Goal: Task Accomplishment & Management: Use online tool/utility

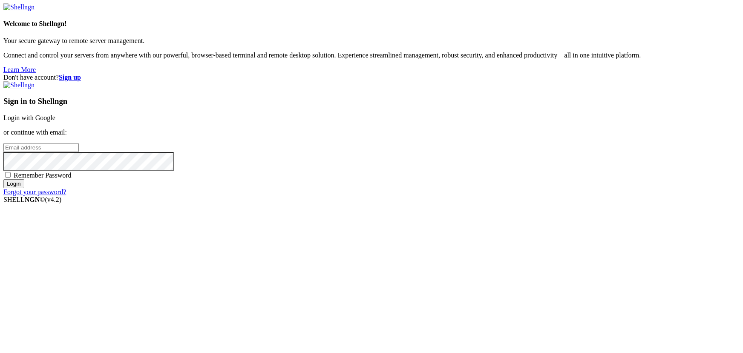
click at [55, 121] on link "Login with Google" at bounding box center [29, 117] width 52 height 7
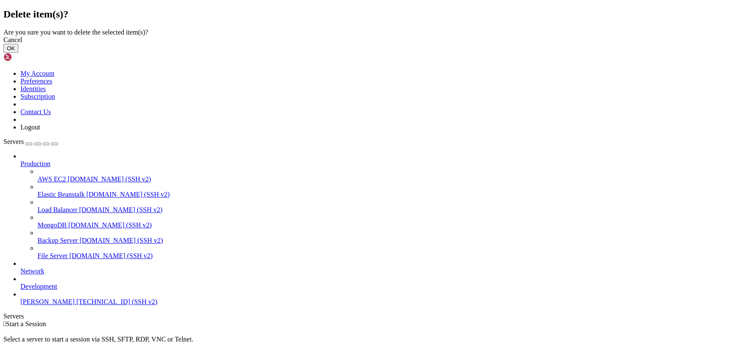
click at [18, 53] on button "OK" at bounding box center [10, 48] width 15 height 9
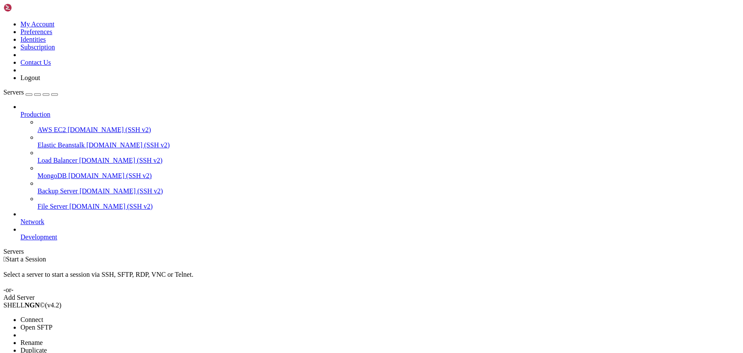
click at [98, 353] on li "Delete" at bounding box center [59, 358] width 78 height 8
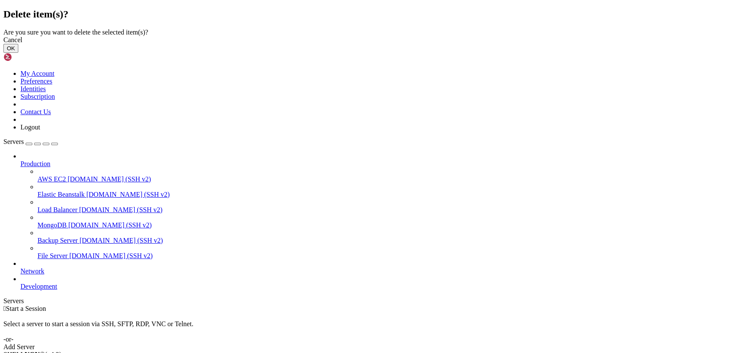
click at [18, 53] on button "OK" at bounding box center [10, 48] width 15 height 9
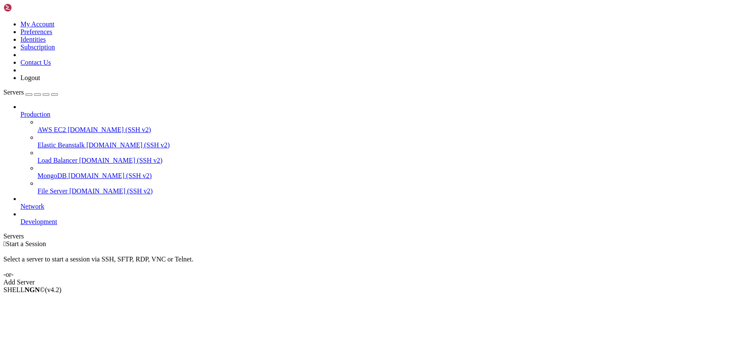
click at [437, 279] on div "Add Server" at bounding box center [371, 283] width 736 height 8
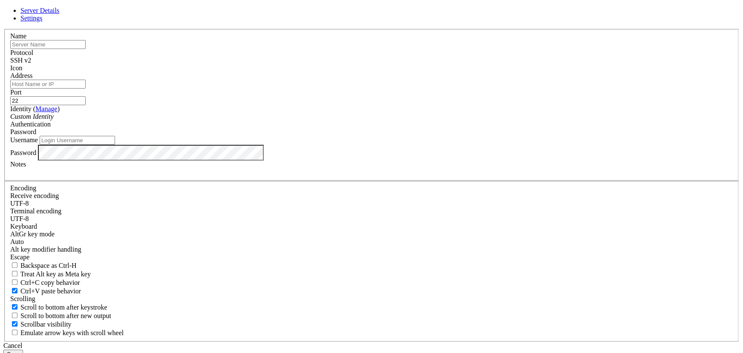
click at [86, 49] on input "text" at bounding box center [47, 44] width 75 height 9
type input "Mica_live"
click at [115, 145] on input "Username" at bounding box center [77, 140] width 75 height 9
click at [86, 89] on input "Address" at bounding box center [47, 84] width 75 height 9
paste input "ssh URL: [TECHNICAL_ID] user: [PERSON_NAME] password: [SECURITY_DATA]"
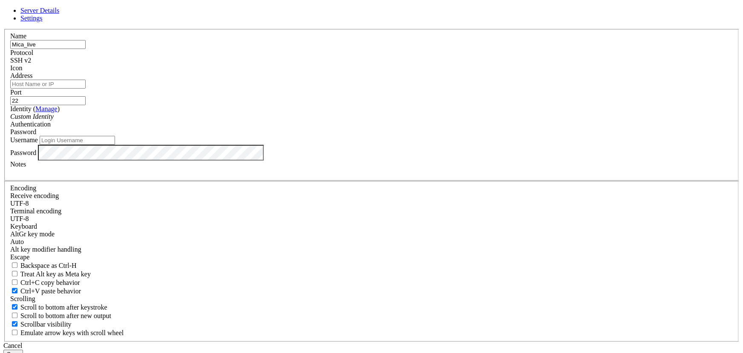
type input "ssh URL: [TECHNICAL_ID] user: [PERSON_NAME] password: [SECURITY_DATA]"
paste input "[TECHNICAL_ID]"
type input "[TECHNICAL_ID]"
click at [115, 145] on input "Username" at bounding box center [77, 140] width 75 height 9
paste input "[PERSON_NAME]"
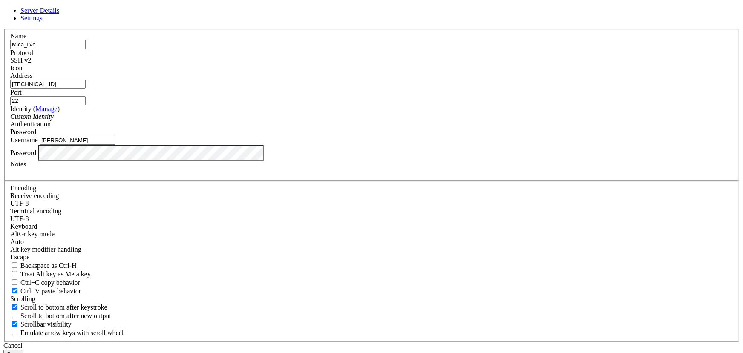
type input "[PERSON_NAME]"
click at [23, 350] on button "Save" at bounding box center [13, 354] width 20 height 9
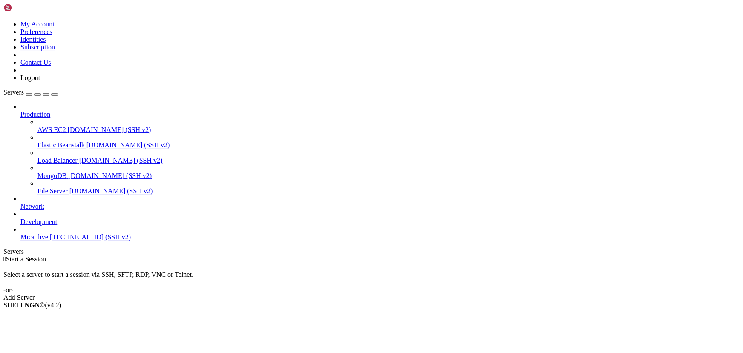
click at [58, 233] on span "[TECHNICAL_ID] (SSH v2)" at bounding box center [90, 236] width 81 height 7
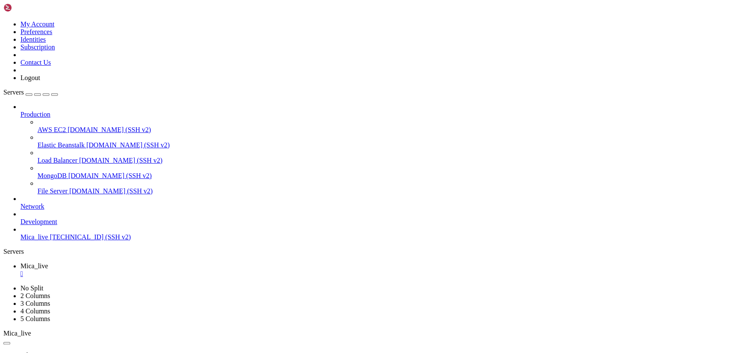
scroll to position [7, 0]
drag, startPoint x: 178, startPoint y: 675, endPoint x: 133, endPoint y: 659, distance: 48.4
drag, startPoint x: 132, startPoint y: 659, endPoint x: 71, endPoint y: 659, distance: 61.3
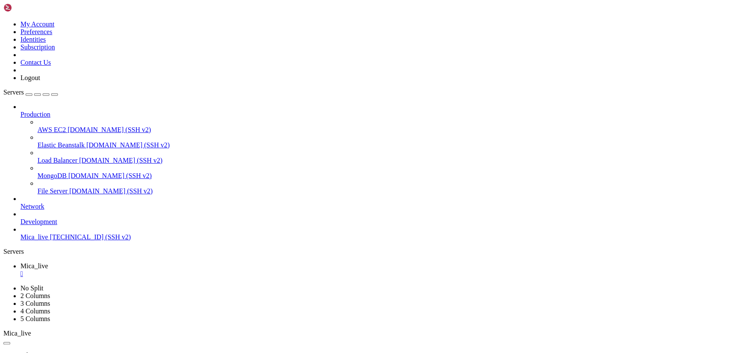
drag, startPoint x: 170, startPoint y: 707, endPoint x: 133, endPoint y: 701, distance: 37.6
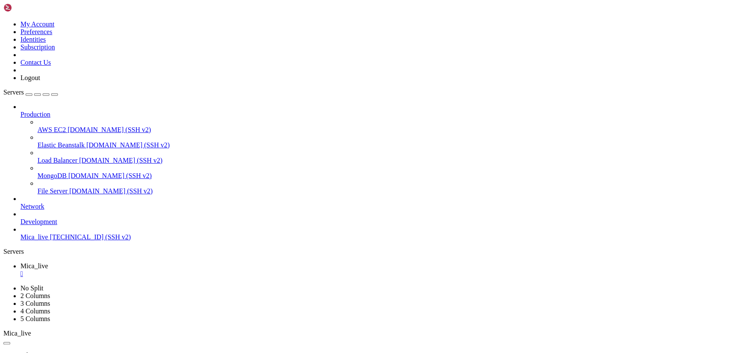
drag, startPoint x: 188, startPoint y: 566, endPoint x: 125, endPoint y: 557, distance: 64.1
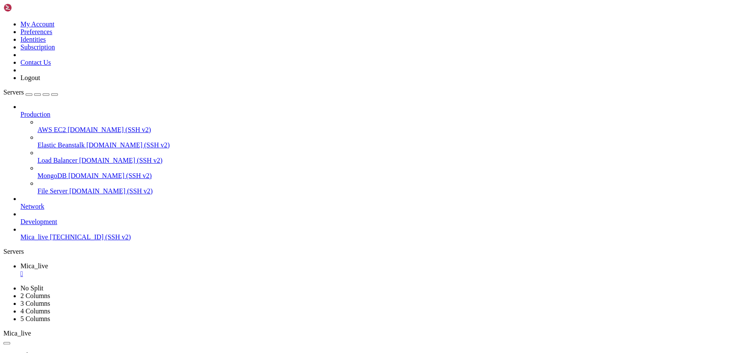
drag, startPoint x: 195, startPoint y: 579, endPoint x: 115, endPoint y: 560, distance: 83.1
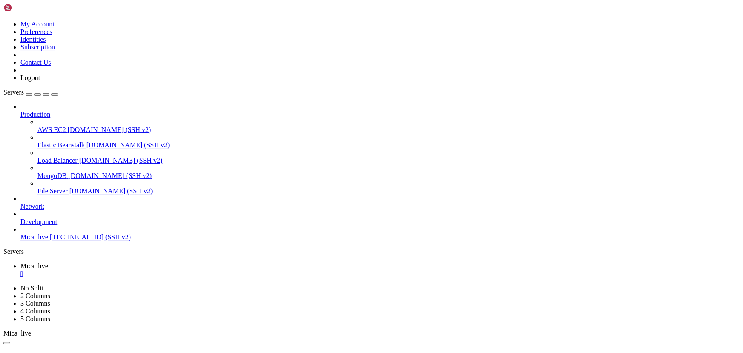
drag, startPoint x: 138, startPoint y: 587, endPoint x: 117, endPoint y: 583, distance: 21.6
drag, startPoint x: 92, startPoint y: 695, endPoint x: 7, endPoint y: 694, distance: 85.2
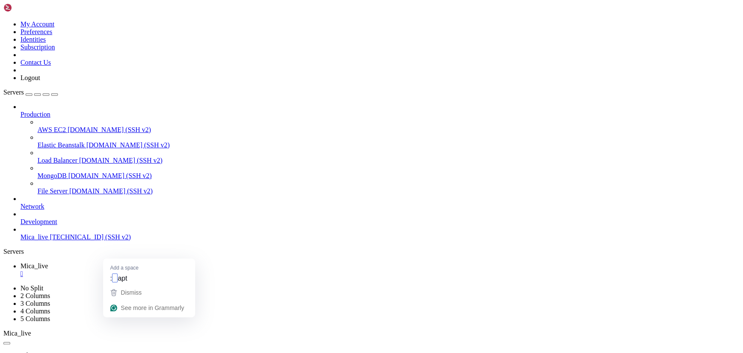
drag, startPoint x: 193, startPoint y: 595, endPoint x: 129, endPoint y: 580, distance: 66.4
drag, startPoint x: 179, startPoint y: 571, endPoint x: 134, endPoint y: 559, distance: 46.6
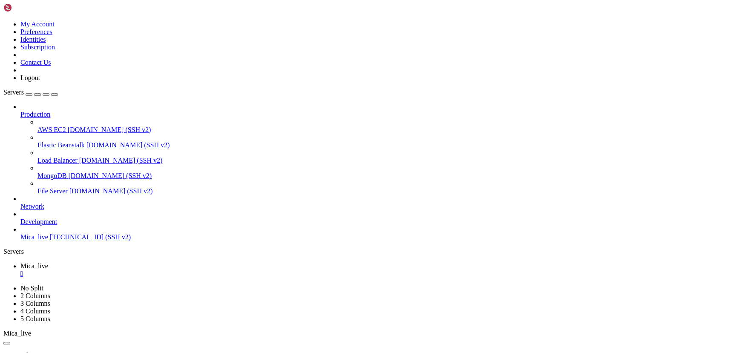
scroll to position [2013, 0]
drag, startPoint x: 238, startPoint y: 684, endPoint x: 196, endPoint y: 690, distance: 43.1
drag, startPoint x: 107, startPoint y: 500, endPoint x: 199, endPoint y: 499, distance: 92.0
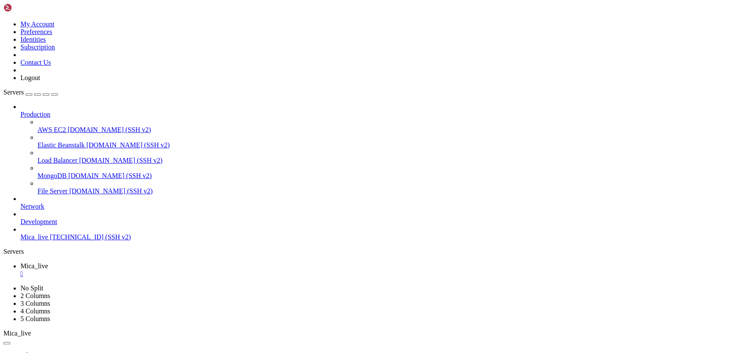
drag, startPoint x: 174, startPoint y: 701, endPoint x: 149, endPoint y: 683, distance: 30.7
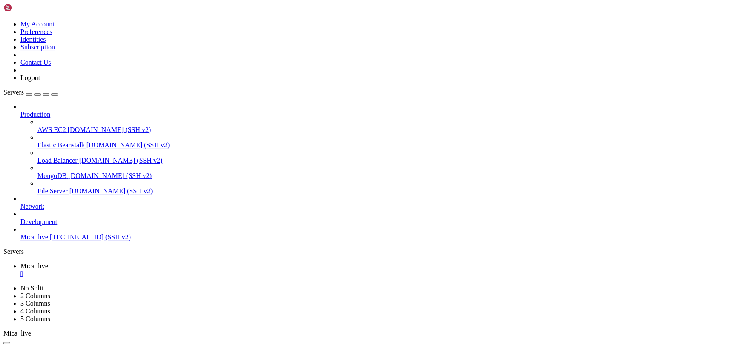
drag, startPoint x: 196, startPoint y: 668, endPoint x: 146, endPoint y: 651, distance: 52.9
drag, startPoint x: 216, startPoint y: 665, endPoint x: 150, endPoint y: 634, distance: 72.6
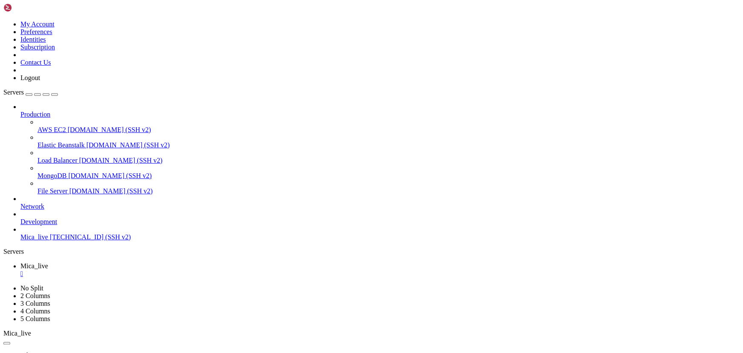
drag, startPoint x: 196, startPoint y: 606, endPoint x: 142, endPoint y: 595, distance: 55.4
drag, startPoint x: 201, startPoint y: 664, endPoint x: 153, endPoint y: 660, distance: 47.5
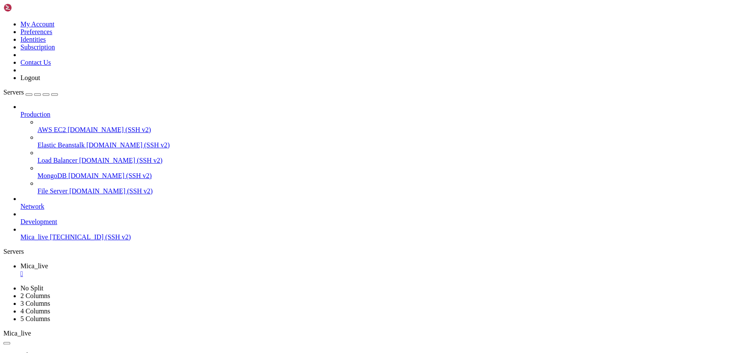
scroll to position [2440, 0]
drag, startPoint x: 145, startPoint y: 584, endPoint x: 90, endPoint y: 557, distance: 61.3
drag, startPoint x: 219, startPoint y: 609, endPoint x: 90, endPoint y: 567, distance: 135.2
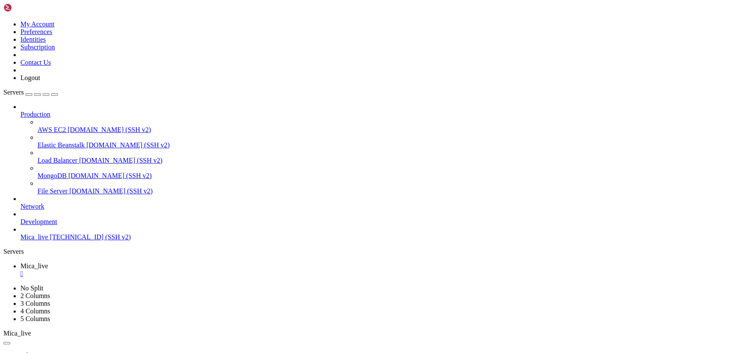
drag, startPoint x: 103, startPoint y: 666, endPoint x: 137, endPoint y: 666, distance: 34.1
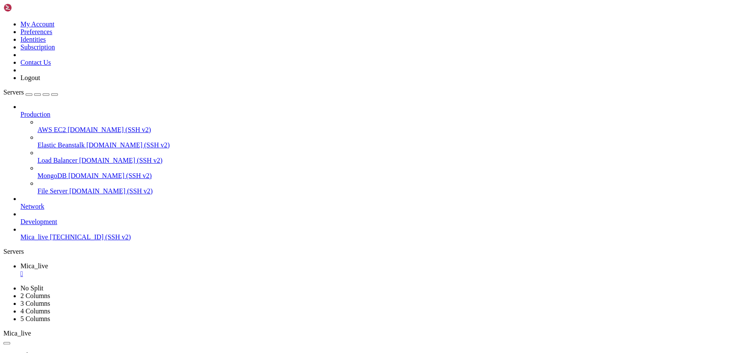
drag, startPoint x: 113, startPoint y: 651, endPoint x: 200, endPoint y: 651, distance: 87.3
drag, startPoint x: 168, startPoint y: 690, endPoint x: 131, endPoint y: 687, distance: 36.7
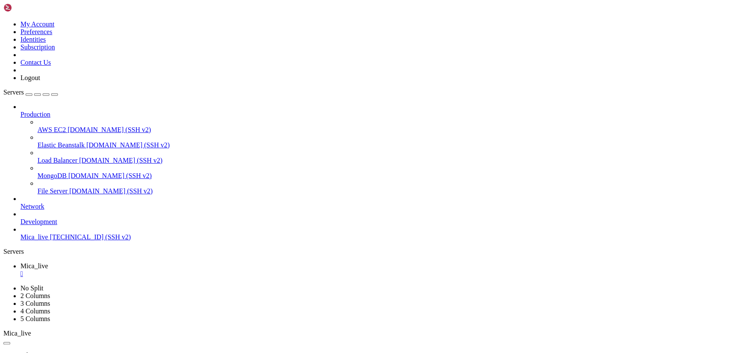
drag, startPoint x: 182, startPoint y: 624, endPoint x: 131, endPoint y: 616, distance: 51.7
drag, startPoint x: 179, startPoint y: 602, endPoint x: 103, endPoint y: 582, distance: 78.8
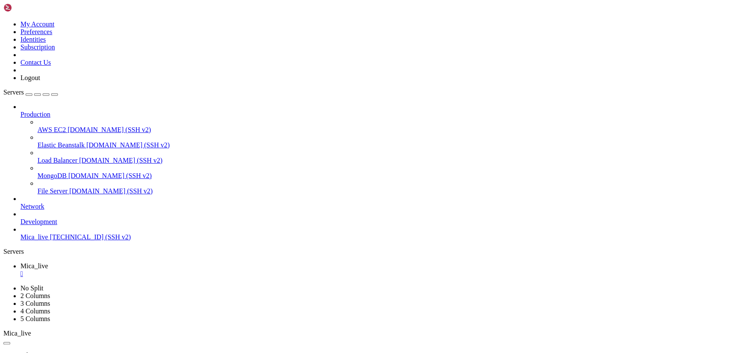
scroll to position [2693, 0]
drag, startPoint x: 178, startPoint y: 584, endPoint x: 116, endPoint y: 576, distance: 63.1
drag, startPoint x: 115, startPoint y: 630, endPoint x: 201, endPoint y: 629, distance: 86.5
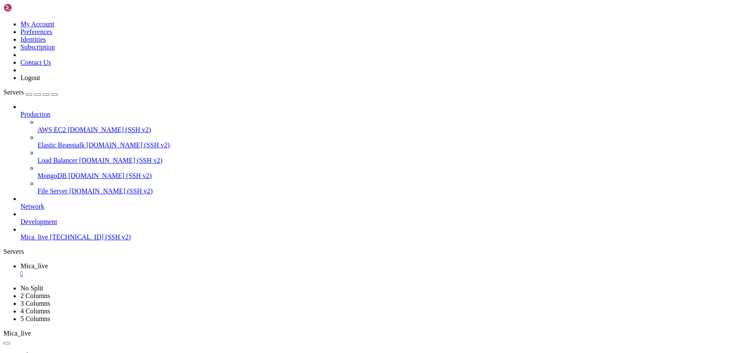
drag, startPoint x: 162, startPoint y: 657, endPoint x: 109, endPoint y: 647, distance: 54.1
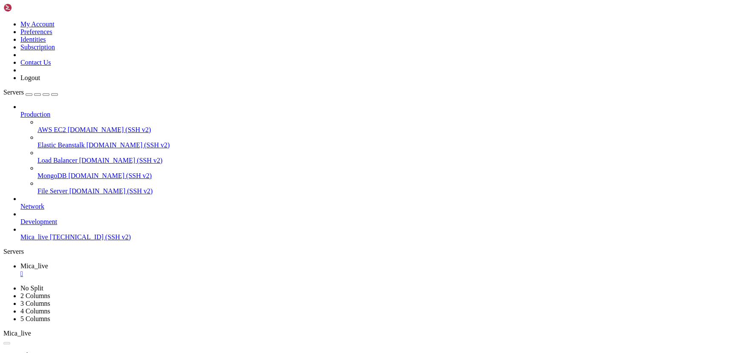
drag, startPoint x: 414, startPoint y: 135, endPoint x: 306, endPoint y: 96, distance: 114.2
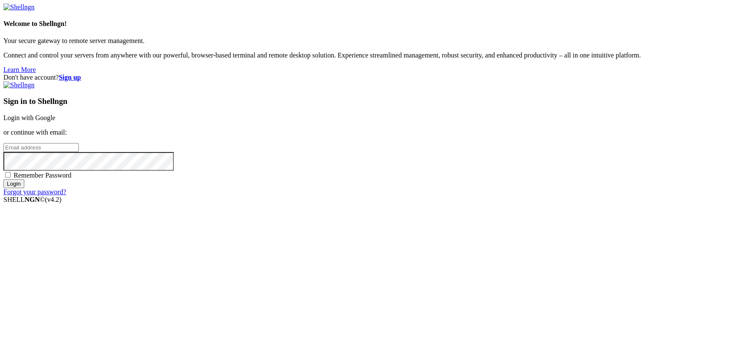
click at [55, 121] on link "Login with Google" at bounding box center [29, 117] width 52 height 7
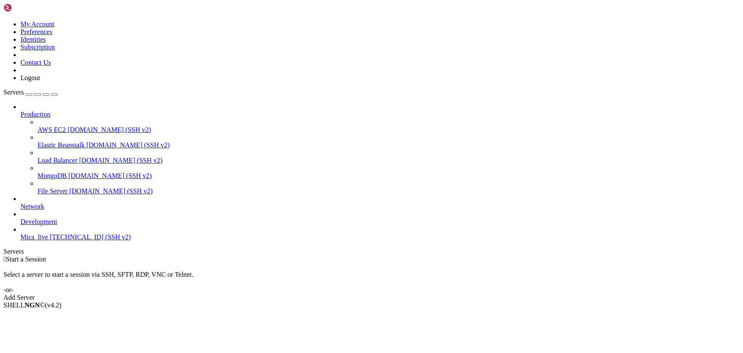
click at [44, 233] on span "Mica_live" at bounding box center [34, 236] width 28 height 7
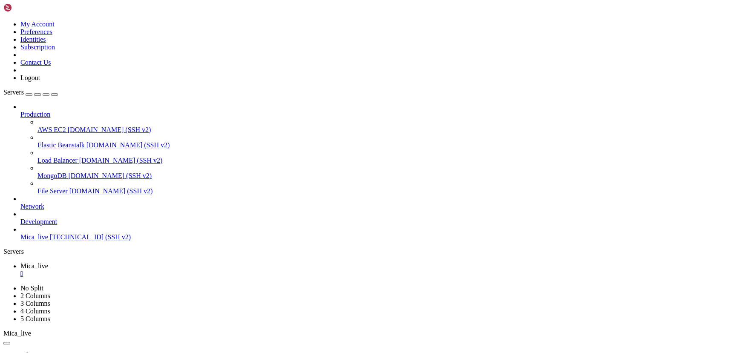
scroll to position [268, 0]
drag, startPoint x: 45, startPoint y: 644, endPoint x: 14, endPoint y: 644, distance: 30.2
drag, startPoint x: 24, startPoint y: 644, endPoint x: 218, endPoint y: 627, distance: 194.9
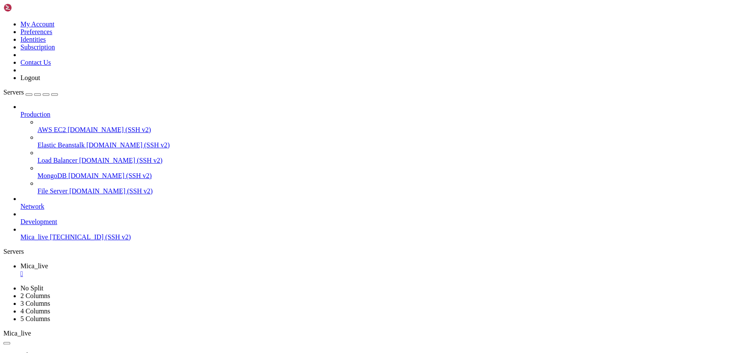
scroll to position [282, 0]
drag, startPoint x: 145, startPoint y: 646, endPoint x: 116, endPoint y: 635, distance: 31.6
